Goal: Task Accomplishment & Management: Complete application form

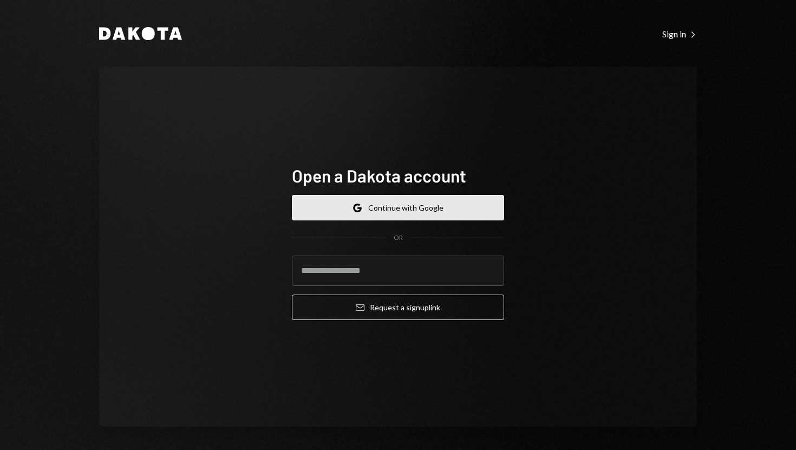
click at [432, 211] on button "Google Continue with Google" at bounding box center [398, 207] width 212 height 25
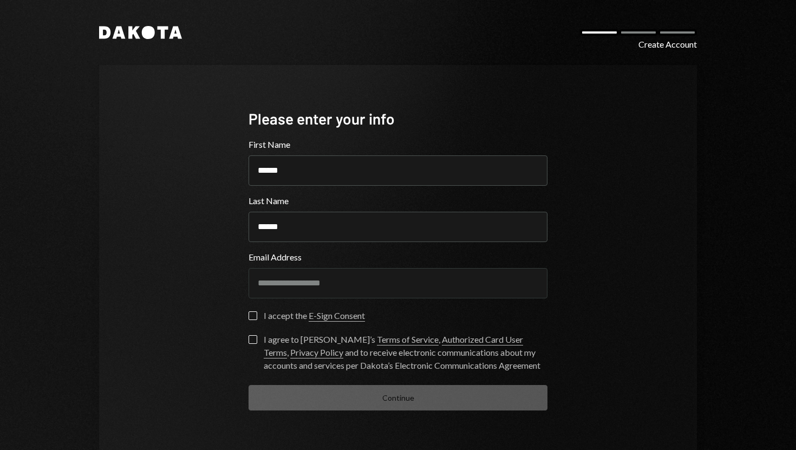
click at [251, 316] on button "I accept the E-Sign Consent" at bounding box center [253, 315] width 9 height 9
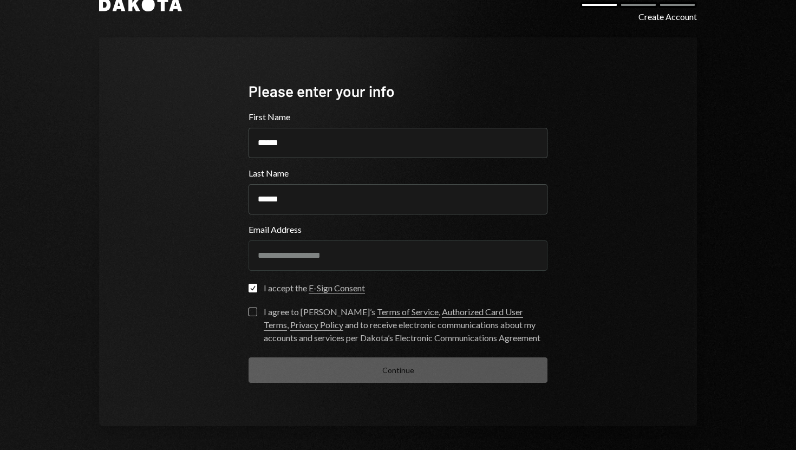
scroll to position [28, 0]
click at [250, 315] on label "I agree to Dakota’s Terms of Service , Authorized Card User Terms , Privacy Pol…" at bounding box center [398, 325] width 299 height 37
click at [250, 315] on button "I agree to Dakota’s Terms of Service , Authorized Card User Terms , Privacy Pol…" at bounding box center [253, 311] width 9 height 9
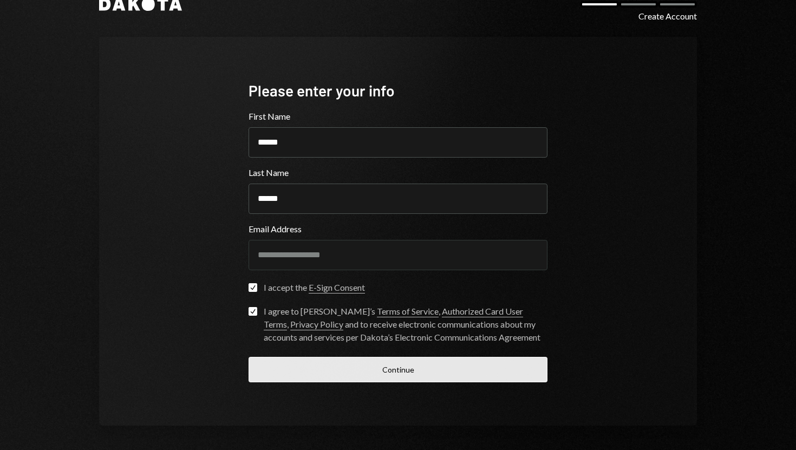
click at [347, 369] on button "Continue" at bounding box center [398, 369] width 299 height 25
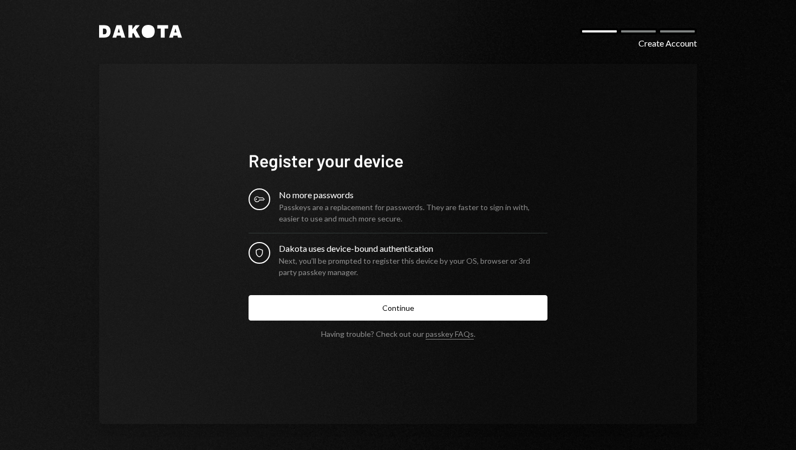
scroll to position [0, 0]
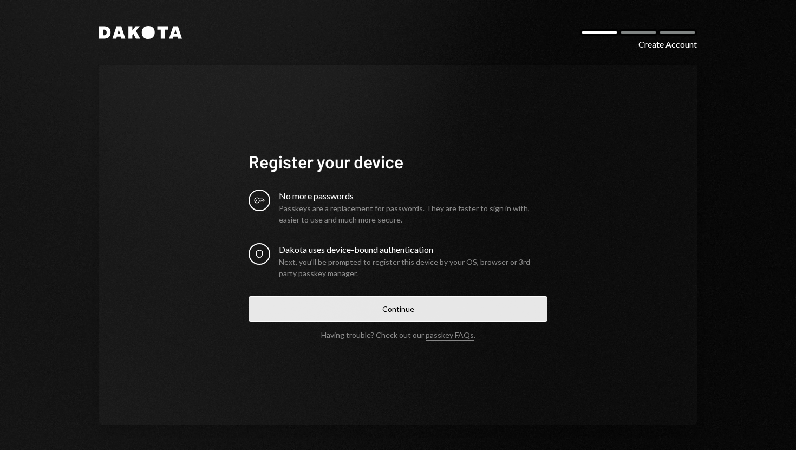
click at [407, 310] on button "Continue" at bounding box center [398, 308] width 299 height 25
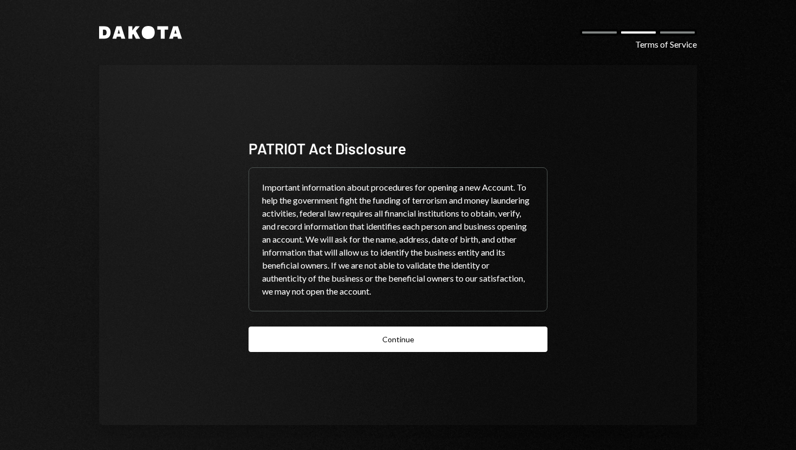
scroll to position [1, 0]
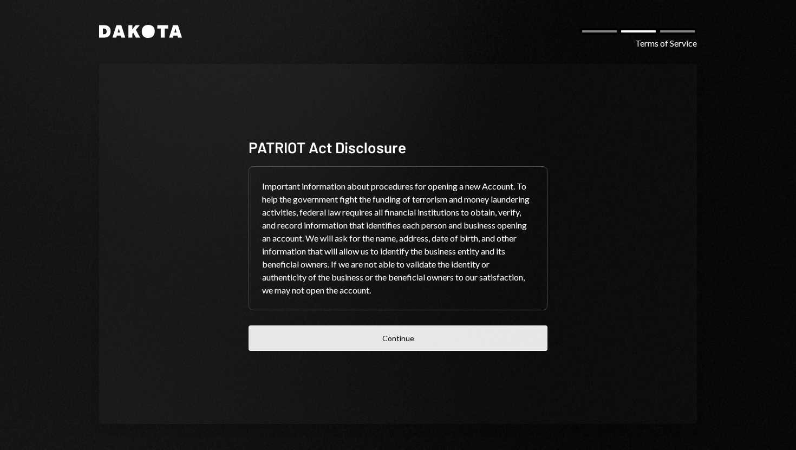
click at [408, 337] on button "Continue" at bounding box center [398, 337] width 299 height 25
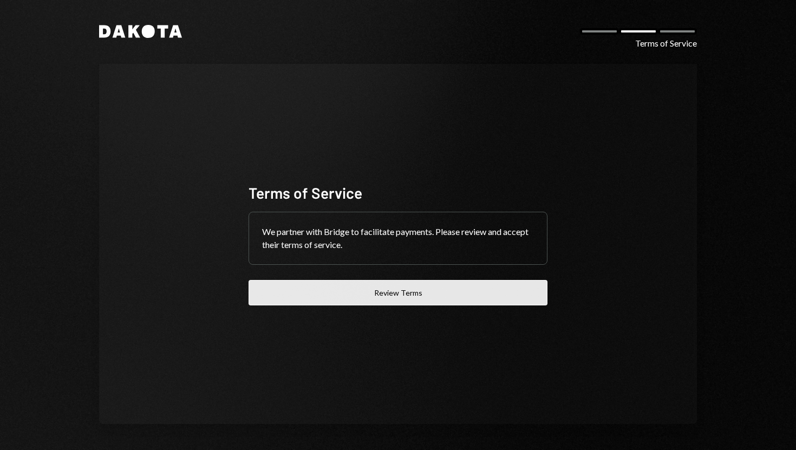
click at [410, 292] on button "Review Terms" at bounding box center [398, 292] width 299 height 25
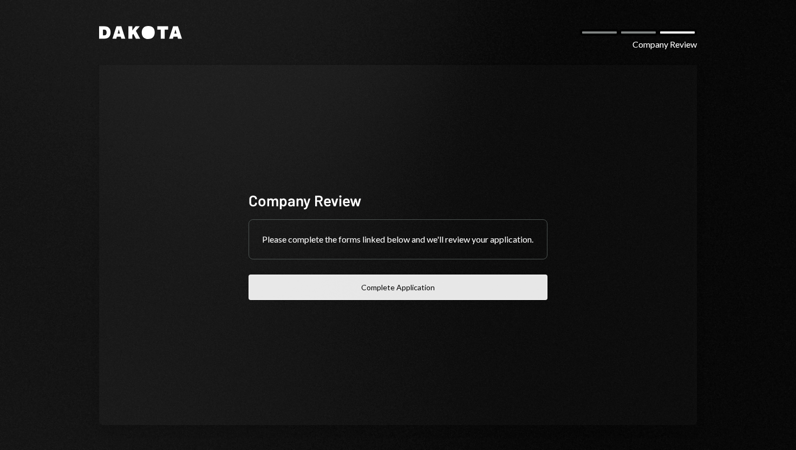
click at [446, 292] on button "Complete Application" at bounding box center [398, 287] width 299 height 25
